Goal: Find specific page/section: Find specific page/section

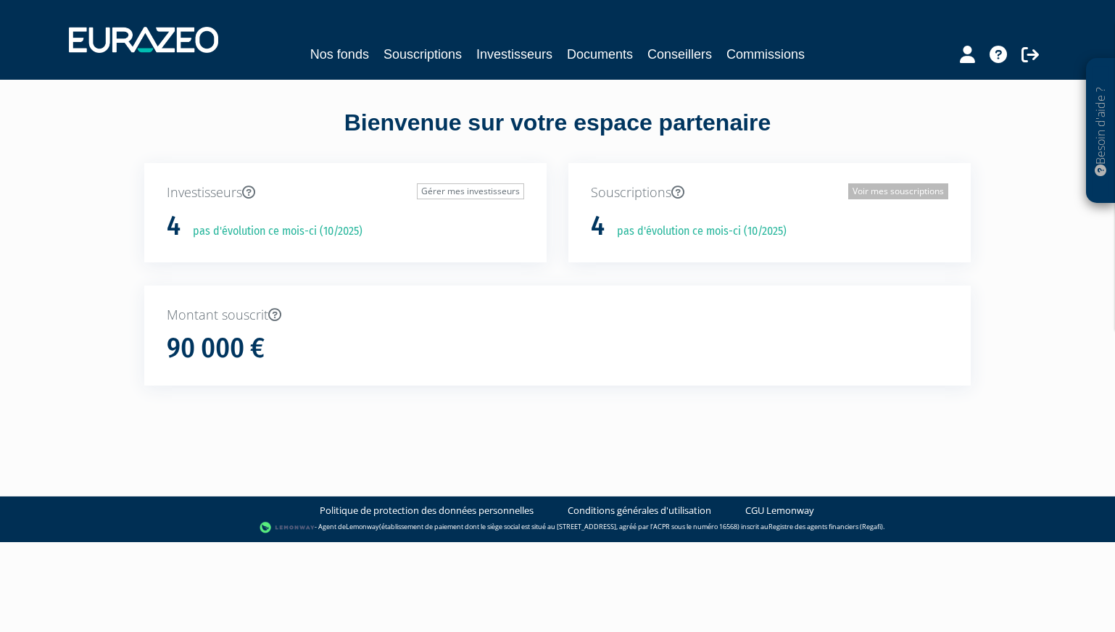
click at [874, 185] on link "Voir mes souscriptions" at bounding box center [898, 191] width 100 height 16
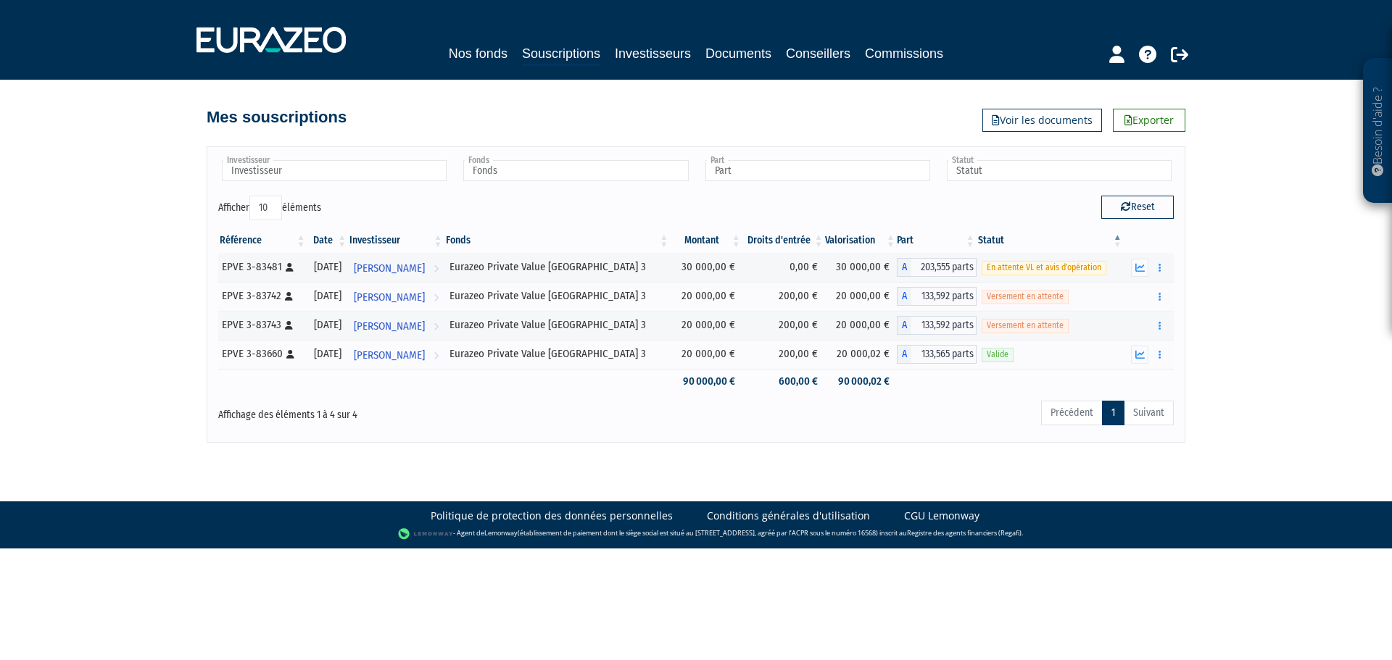
click at [290, 56] on div "Nos fonds Souscriptions Investisseurs Documents Conseillers Commissions" at bounding box center [696, 40] width 1021 height 54
click at [298, 49] on img at bounding box center [270, 40] width 149 height 26
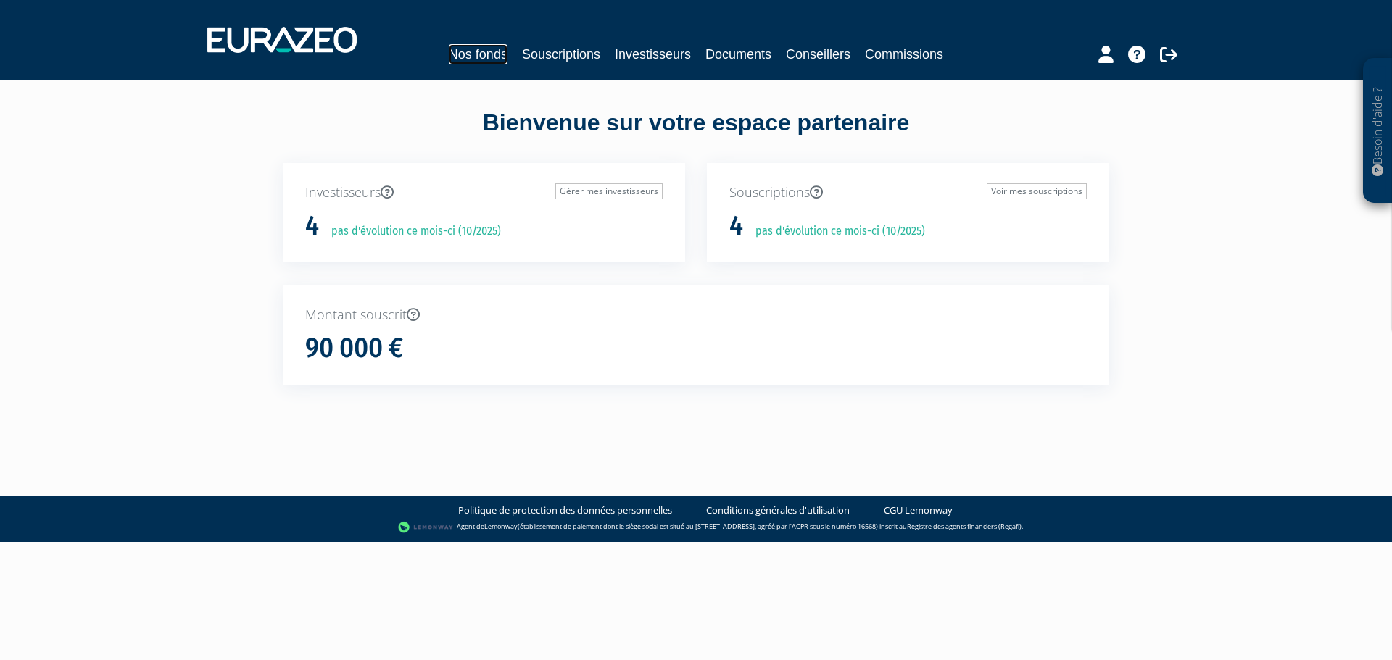
click at [468, 58] on link "Nos fonds" at bounding box center [478, 54] width 59 height 20
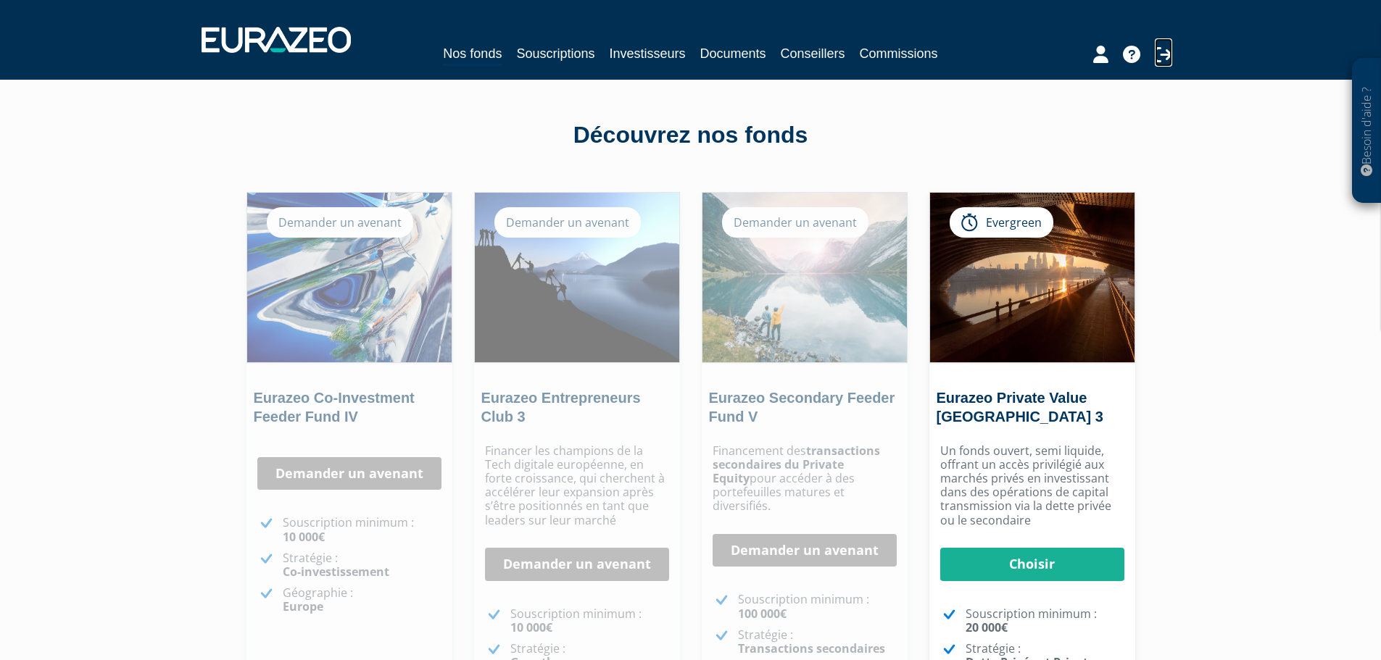
click at [1165, 54] on icon at bounding box center [1163, 54] width 17 height 17
